Goal: Task Accomplishment & Management: Manage account settings

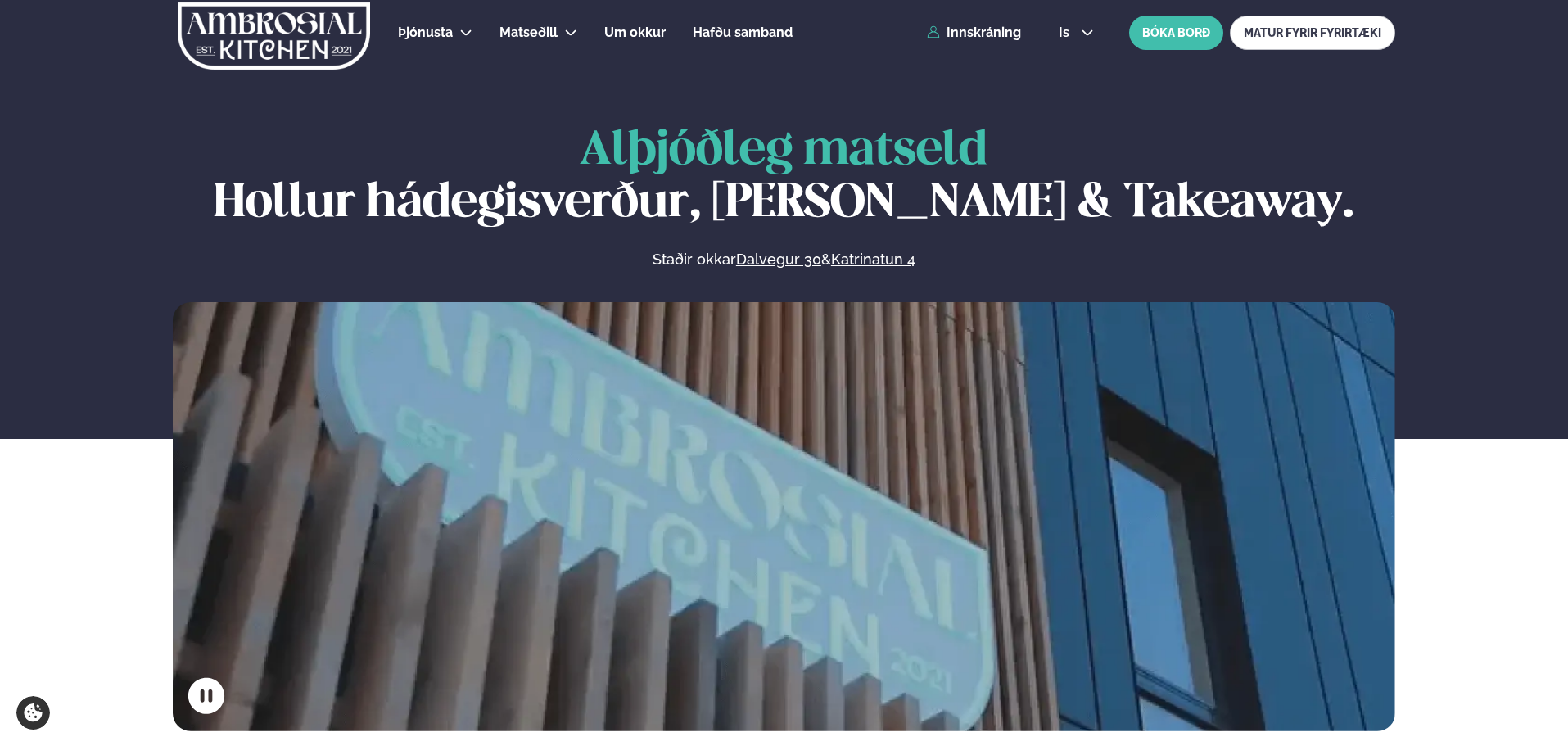
click at [1027, 32] on div "Þjónusta Hádegismatur fyrir fyrirtæki Fyrirtækja veitingar Einkapartý Matseðill…" at bounding box center [783, 32] width 1320 height 66
click at [997, 32] on link "Innskráning" at bounding box center [974, 32] width 94 height 14
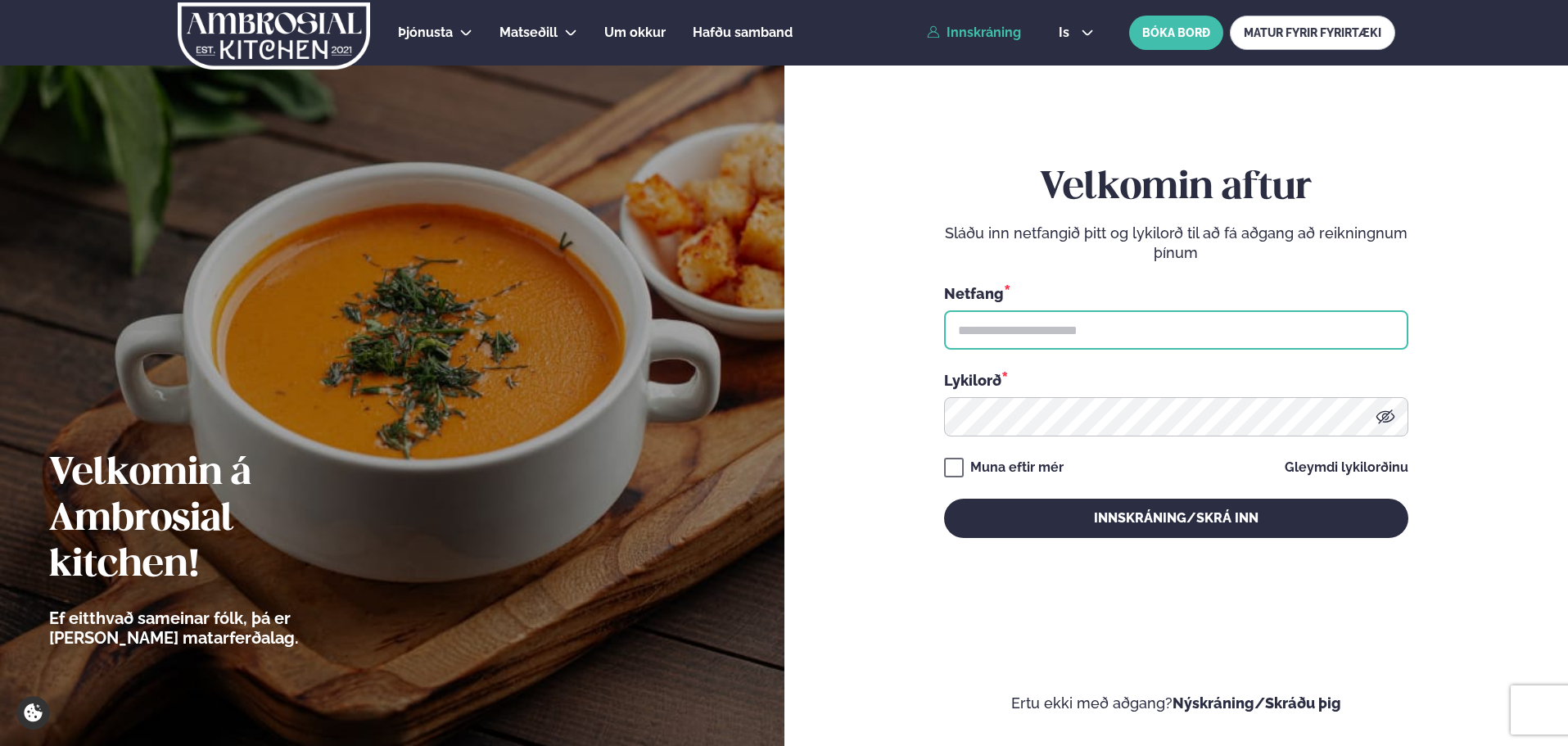
click at [1069, 330] on input "text" at bounding box center [1176, 330] width 464 height 39
type input "**********"
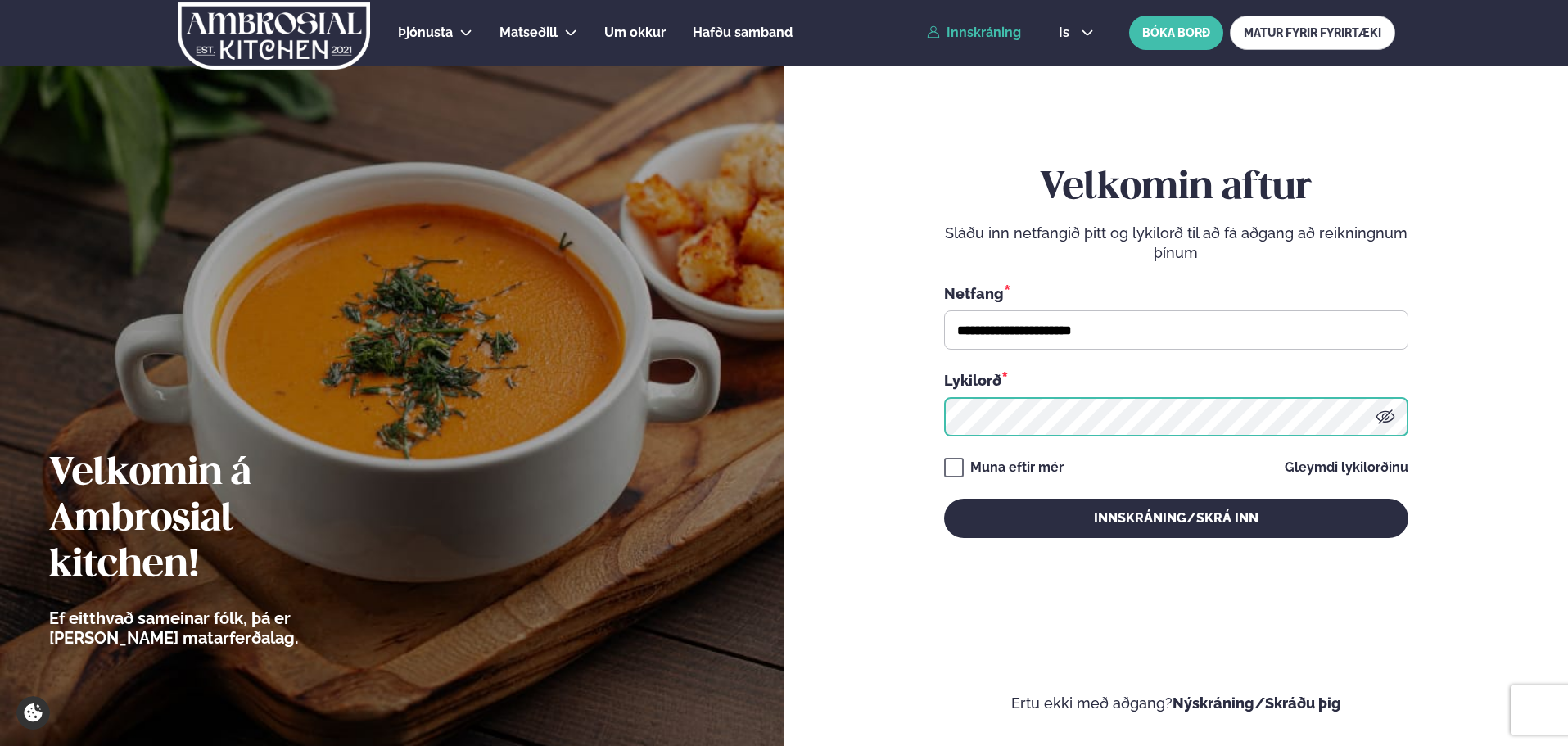
click at [944, 499] on button "Innskráning/Skrá inn" at bounding box center [1176, 519] width 464 height 39
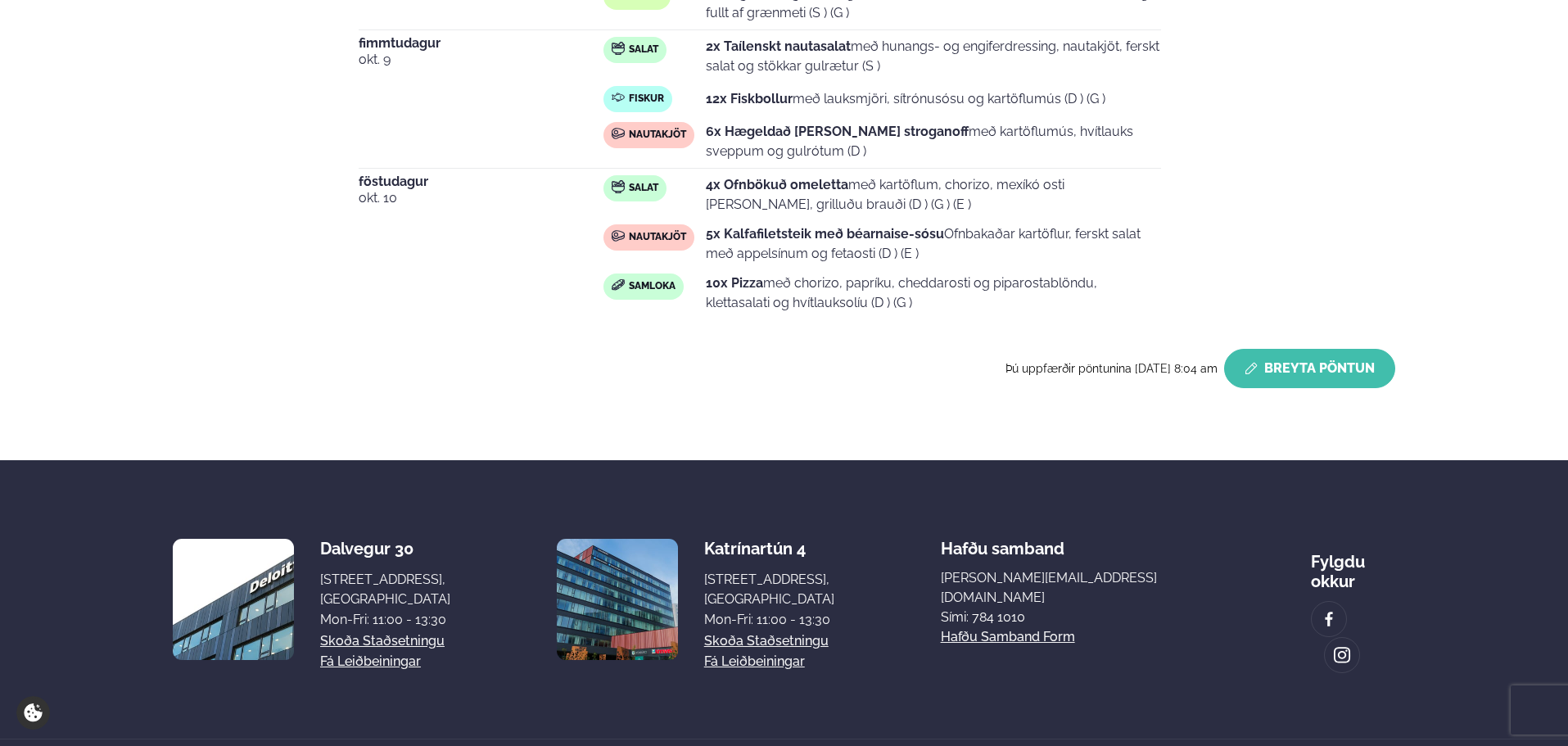
click at [1313, 385] on button "Breyta Pöntun" at bounding box center [1309, 369] width 171 height 39
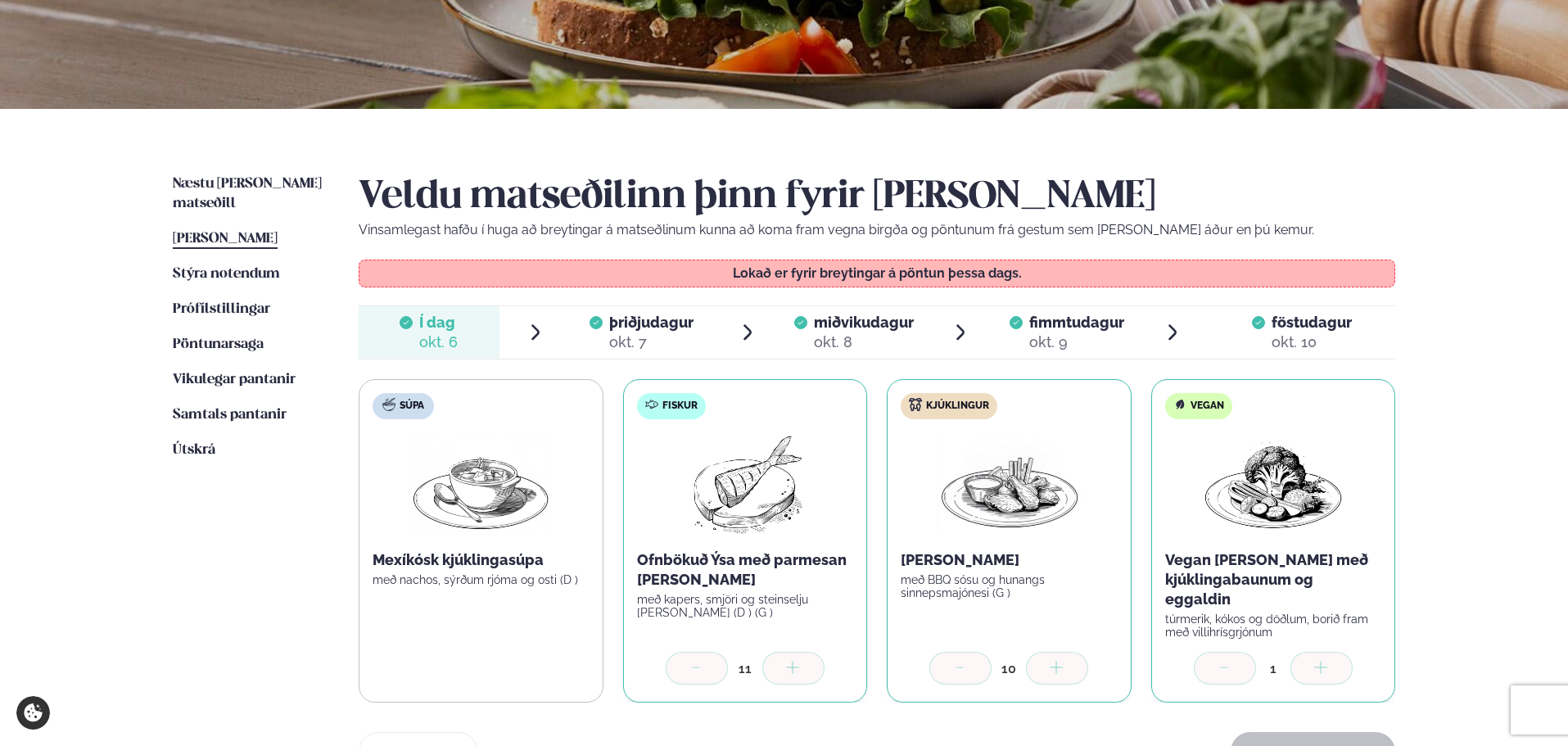
scroll to position [192, 0]
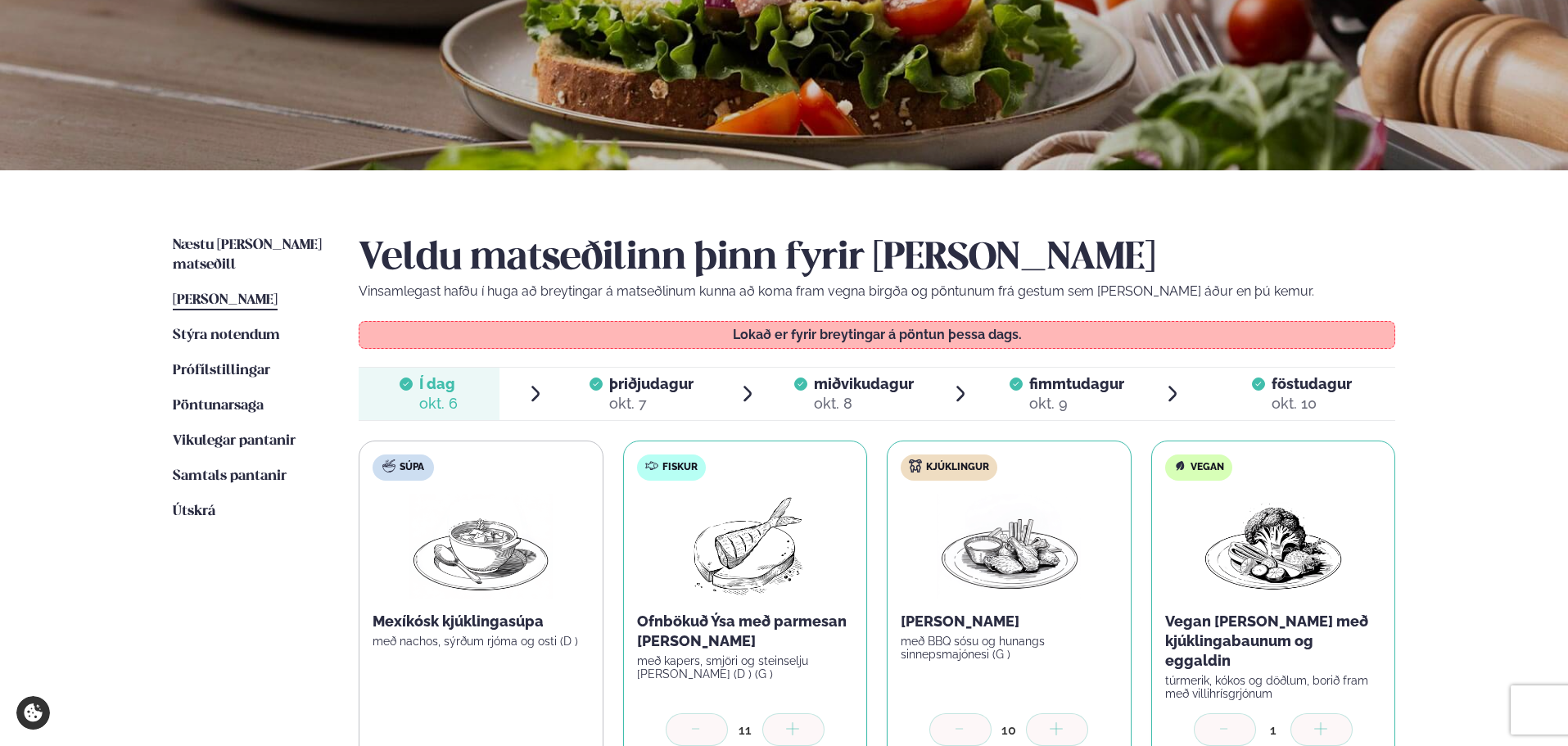
click at [652, 390] on span "þriðjudagur" at bounding box center [651, 384] width 84 height 17
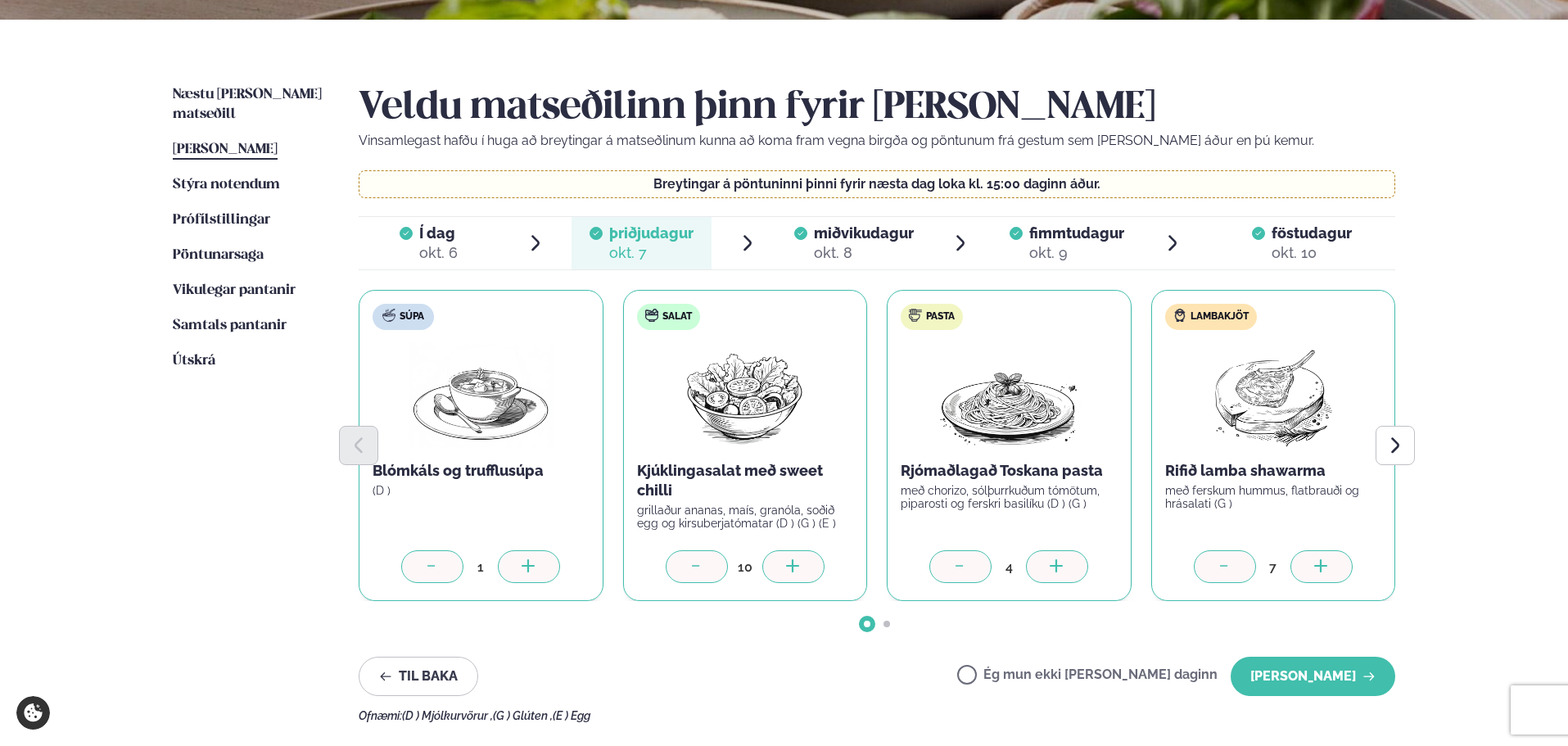
scroll to position [355, 0]
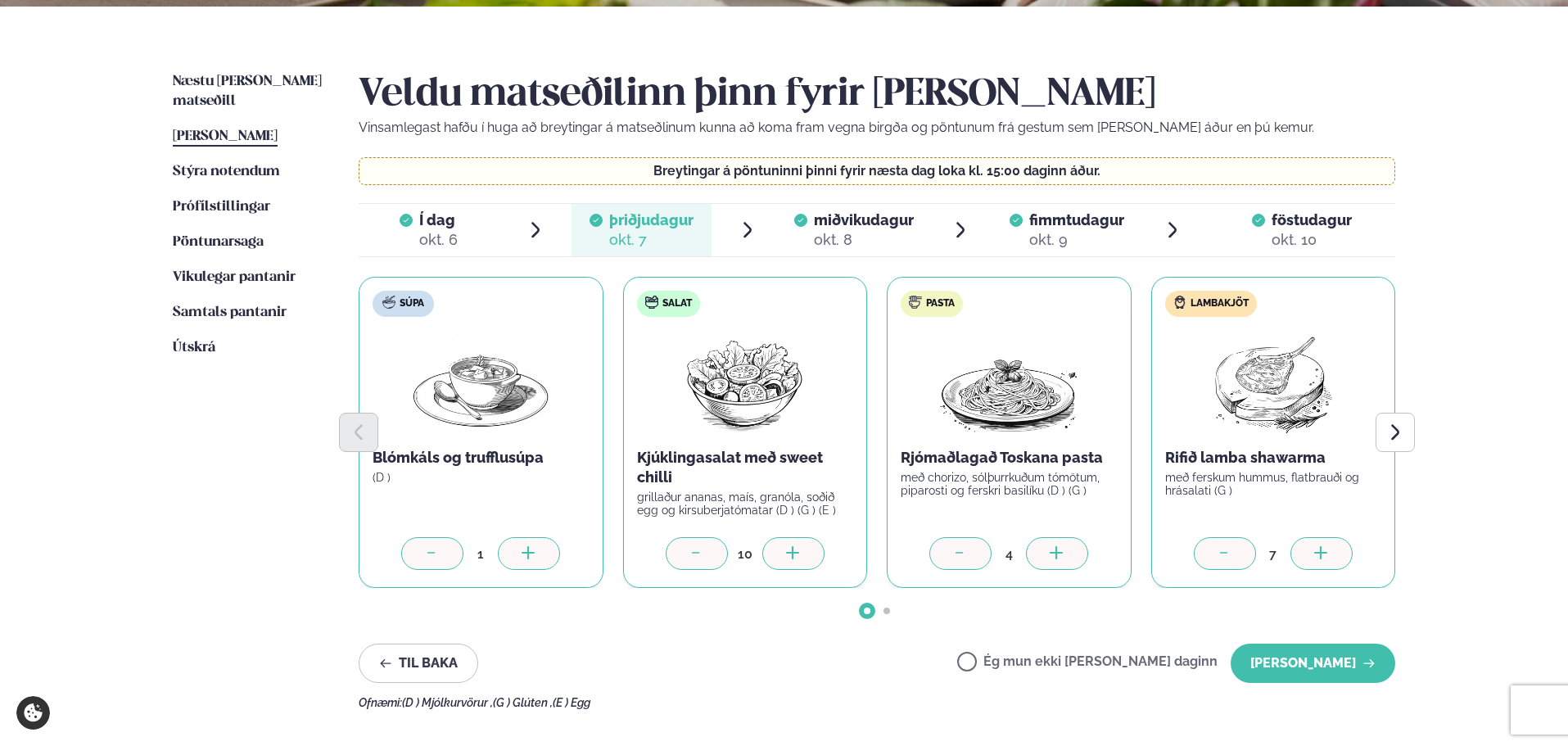
click at [1326, 547] on div at bounding box center [1321, 554] width 62 height 32
click at [1322, 658] on button "[PERSON_NAME]" at bounding box center [1313, 663] width 164 height 39
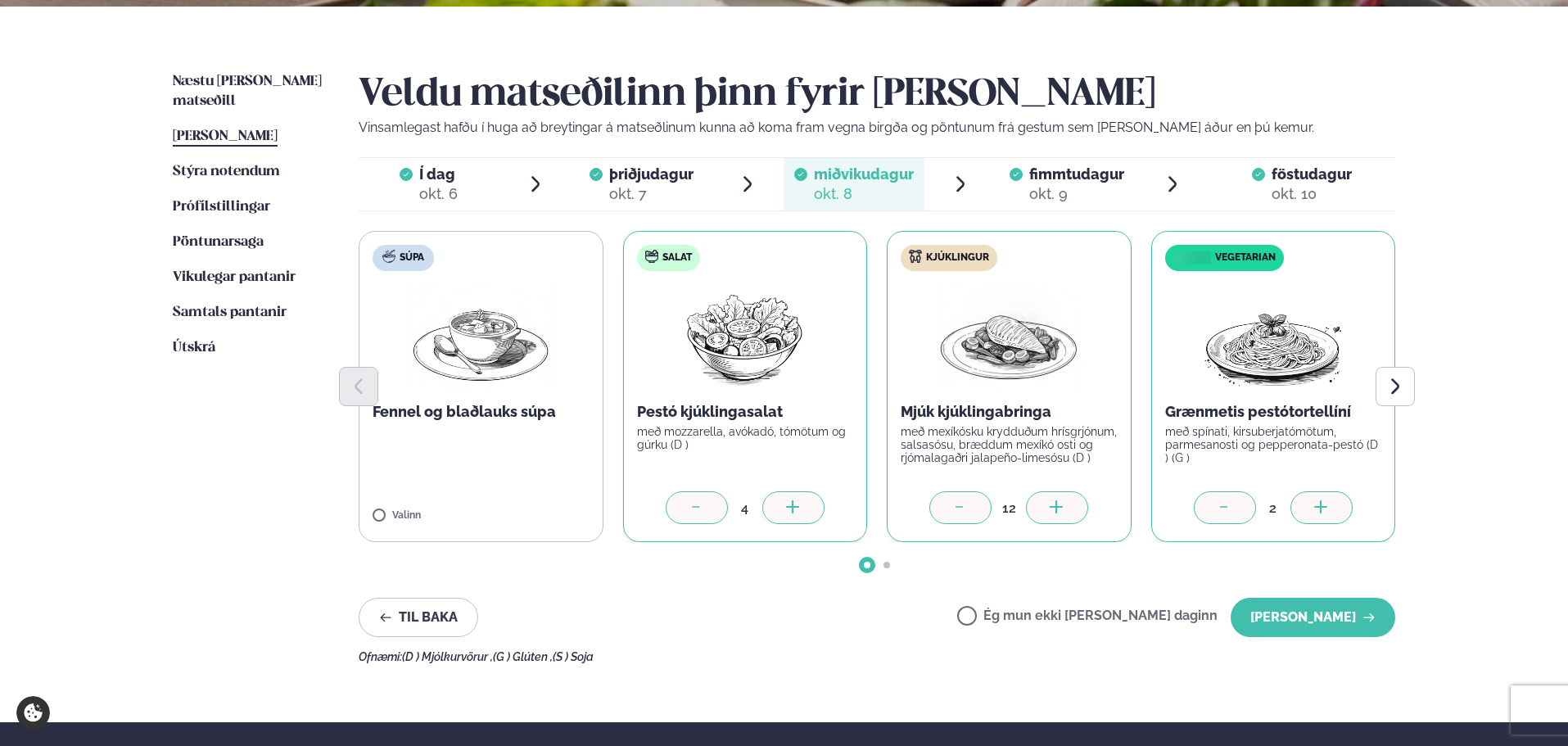
click at [1055, 501] on icon at bounding box center [1056, 508] width 16 height 16
click at [1318, 615] on button "[PERSON_NAME]" at bounding box center [1313, 617] width 164 height 39
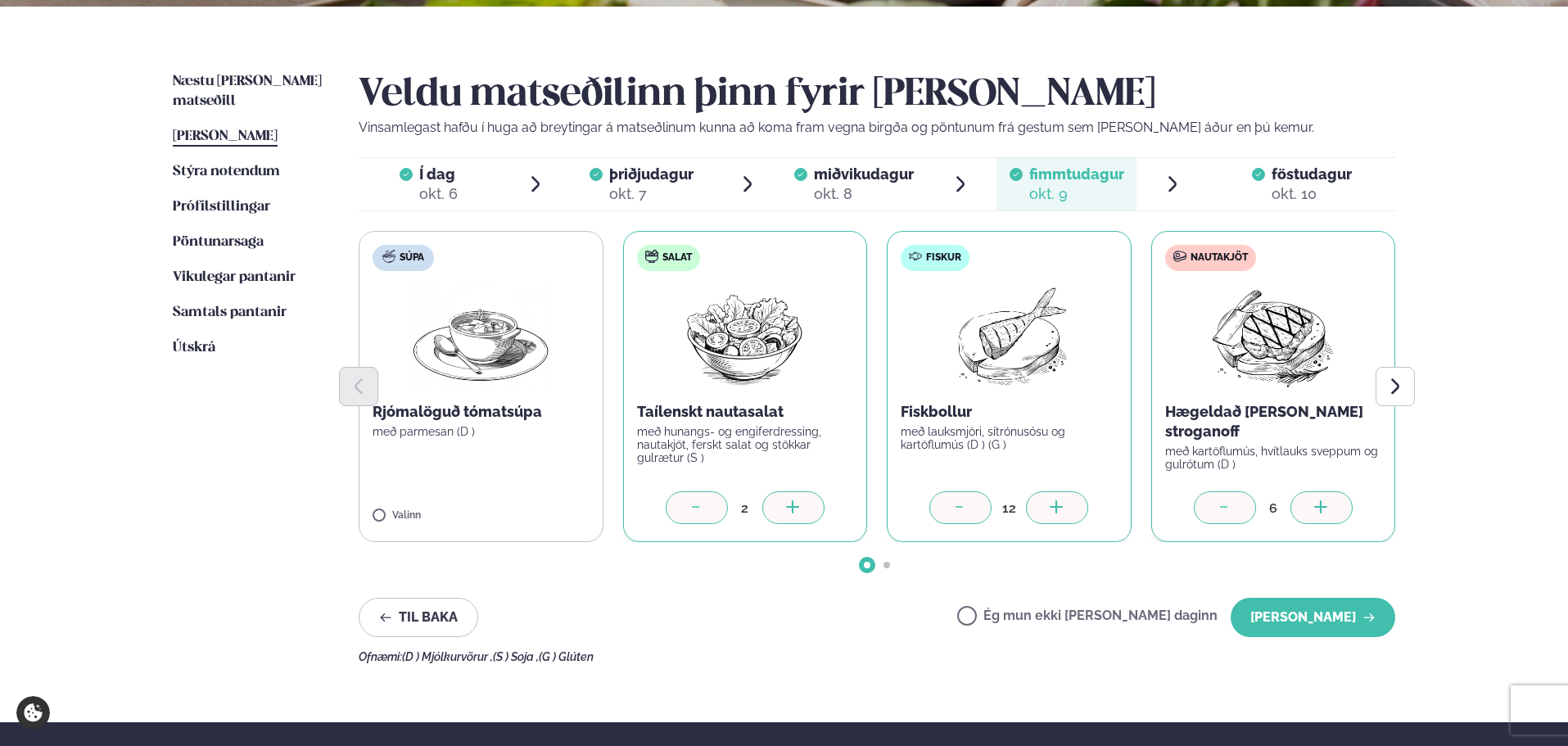
click at [1334, 505] on div at bounding box center [1321, 508] width 62 height 32
click at [1333, 620] on button "[PERSON_NAME]" at bounding box center [1313, 617] width 164 height 39
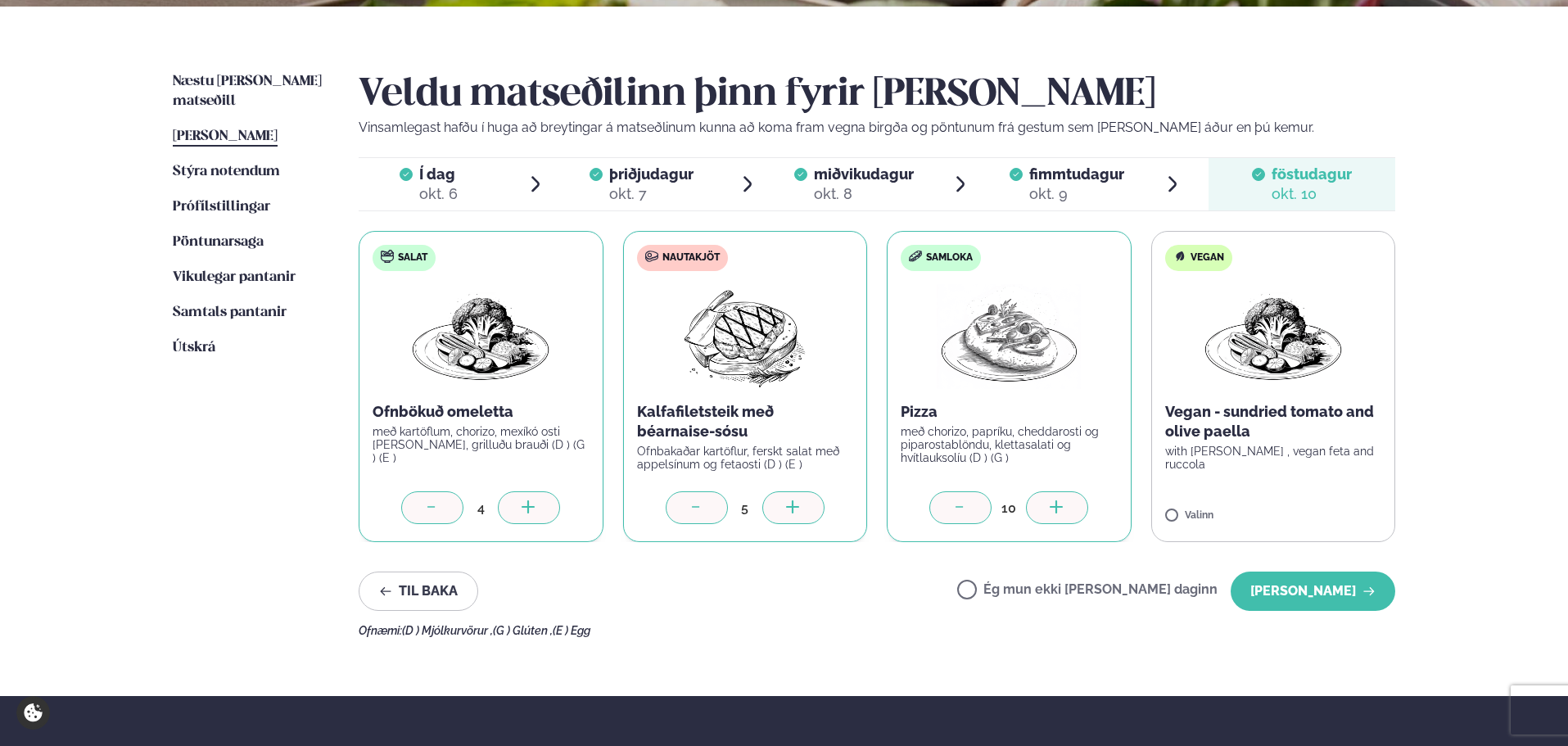
click at [809, 509] on div at bounding box center [793, 508] width 62 height 32
click at [1361, 591] on button "[PERSON_NAME]" at bounding box center [1313, 591] width 164 height 39
